Goal: Download file/media

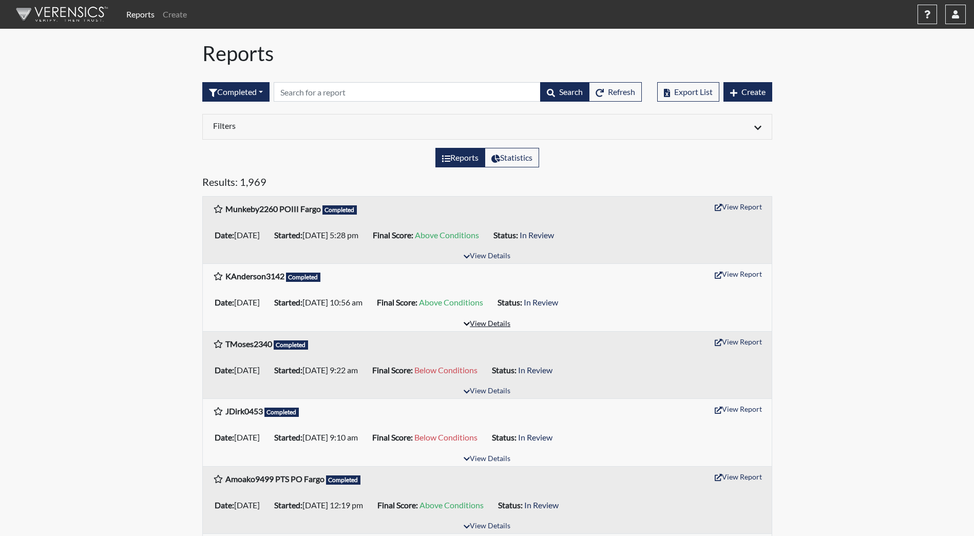
click at [493, 322] on button "View Details" at bounding box center [487, 324] width 56 height 14
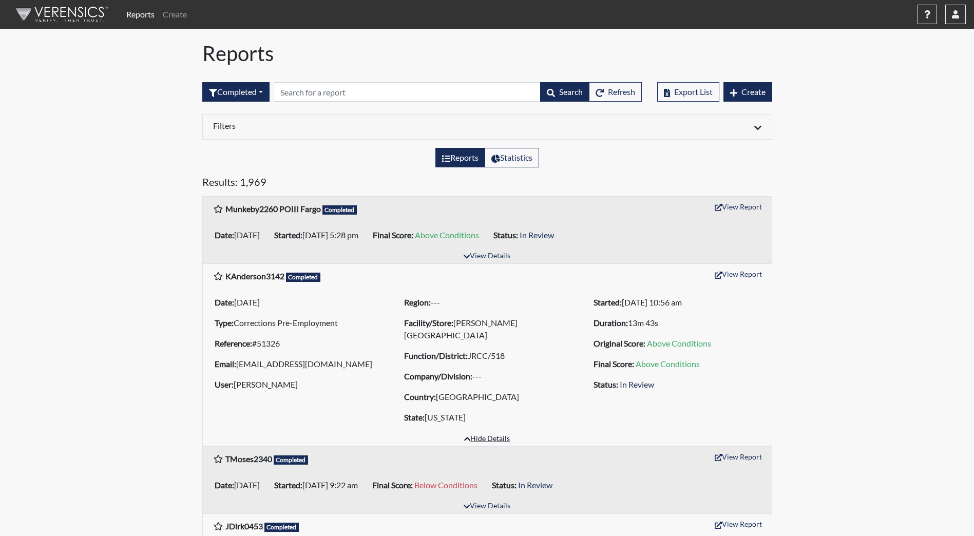
click at [490, 436] on button "Hide Details" at bounding box center [487, 439] width 55 height 14
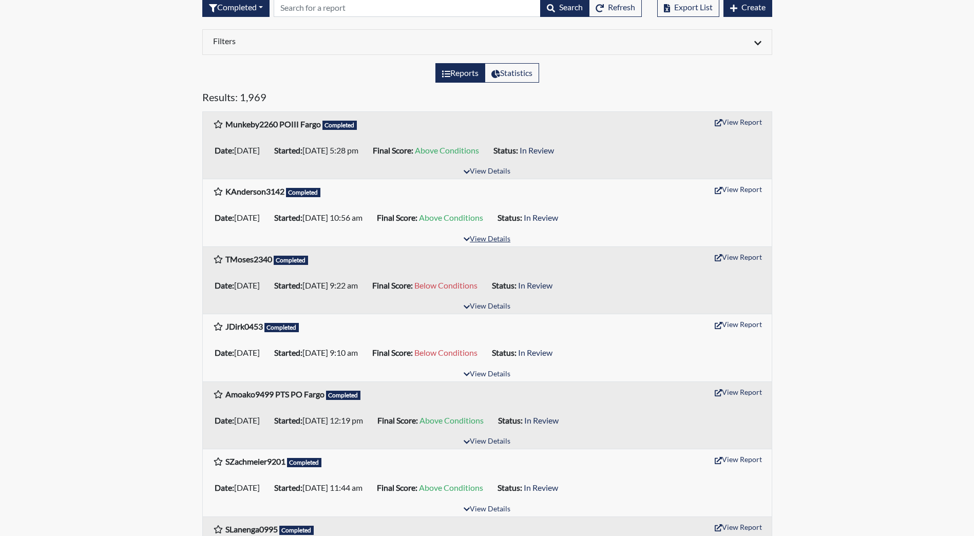
scroll to position [103, 0]
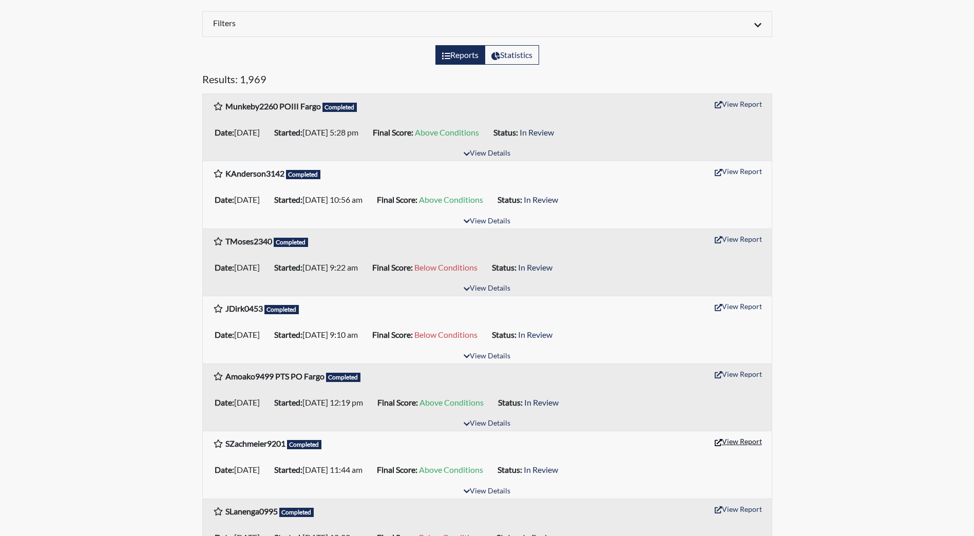
click at [743, 441] on button "View Report" at bounding box center [738, 441] width 56 height 16
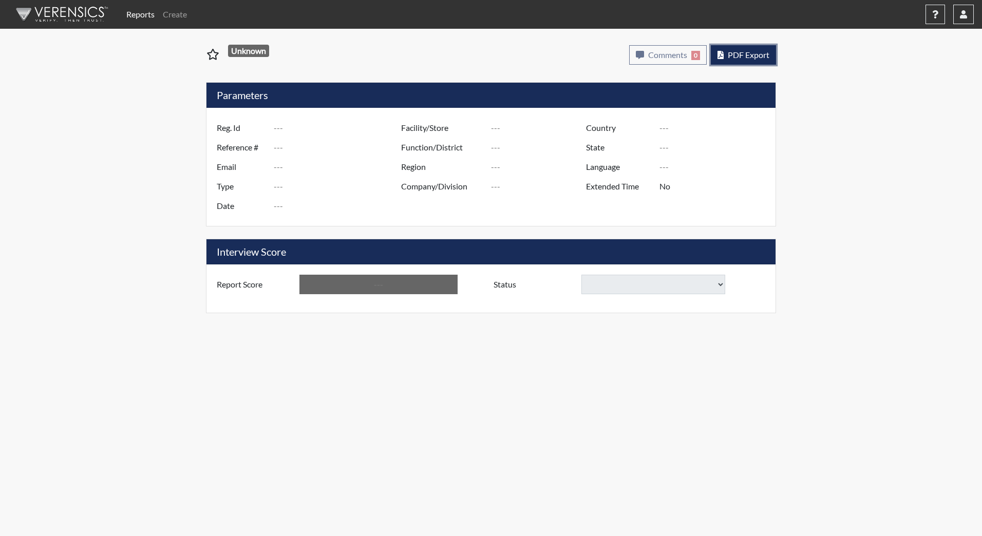
click at [751, 49] on button "PDF Export" at bounding box center [743, 55] width 65 height 20
type input "SZachmeier9201"
type input "51316"
type input "[PERSON_NAME][EMAIL_ADDRESS][PERSON_NAME][DOMAIN_NAME]"
type input "Corrections Pre-Employment"
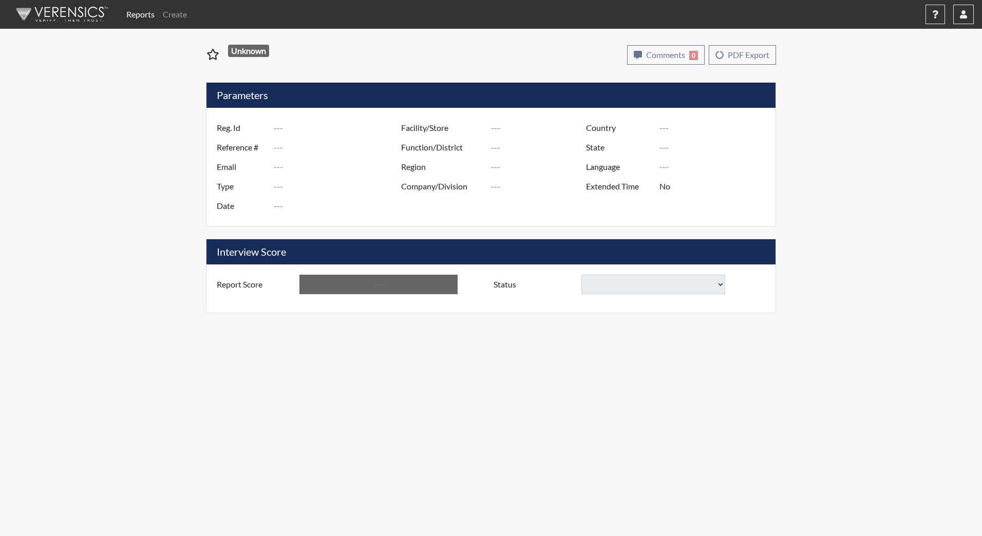
type input "[DATE]"
type input "[PERSON_NAME][GEOGRAPHIC_DATA]"
type input "JRCC/518"
type input "[GEOGRAPHIC_DATA]"
type input "[US_STATE]"
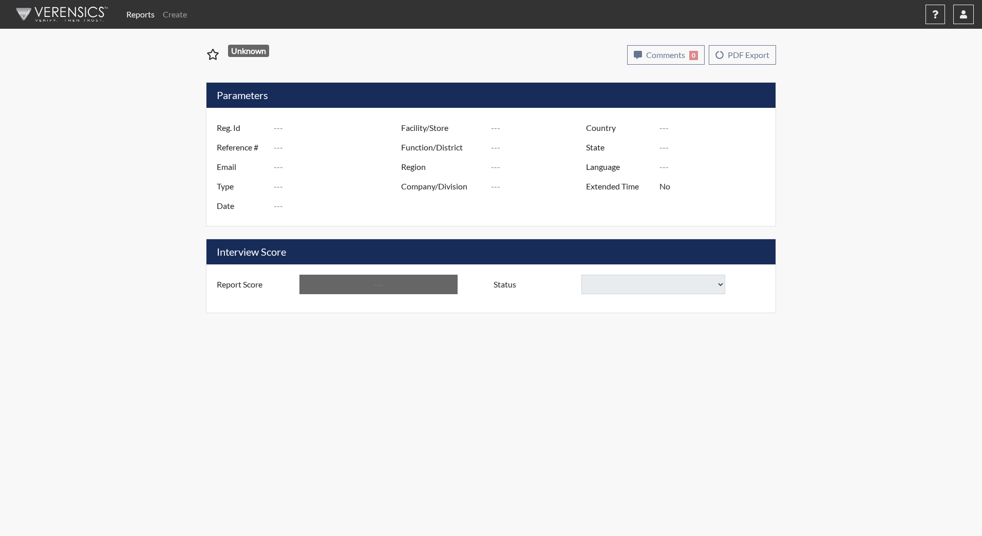
type input "English"
type input "Above Conditions"
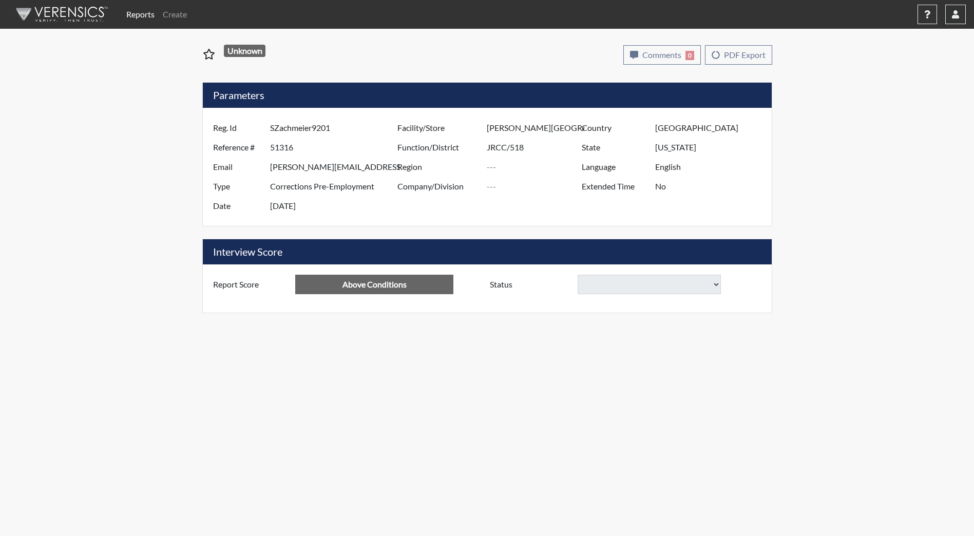
select select
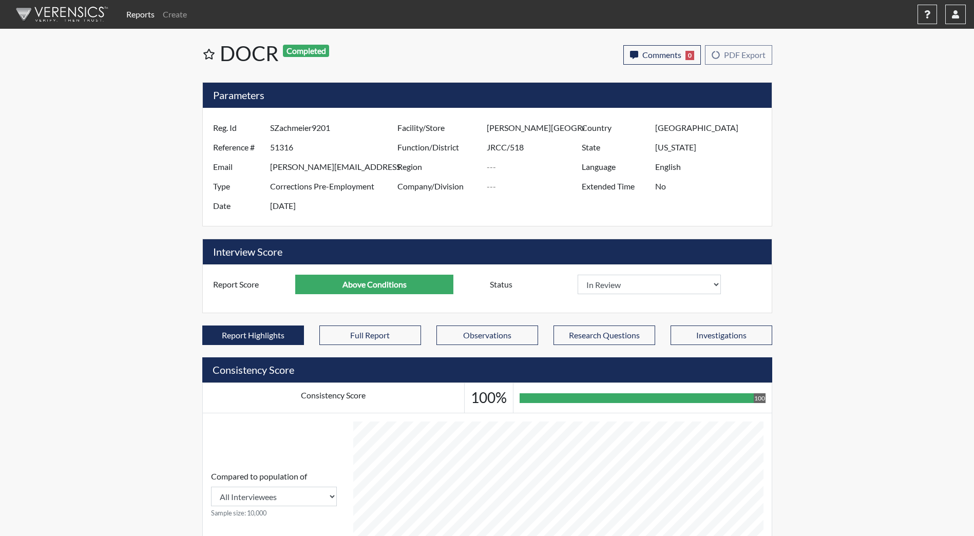
scroll to position [170, 427]
